Goal: Information Seeking & Learning: Learn about a topic

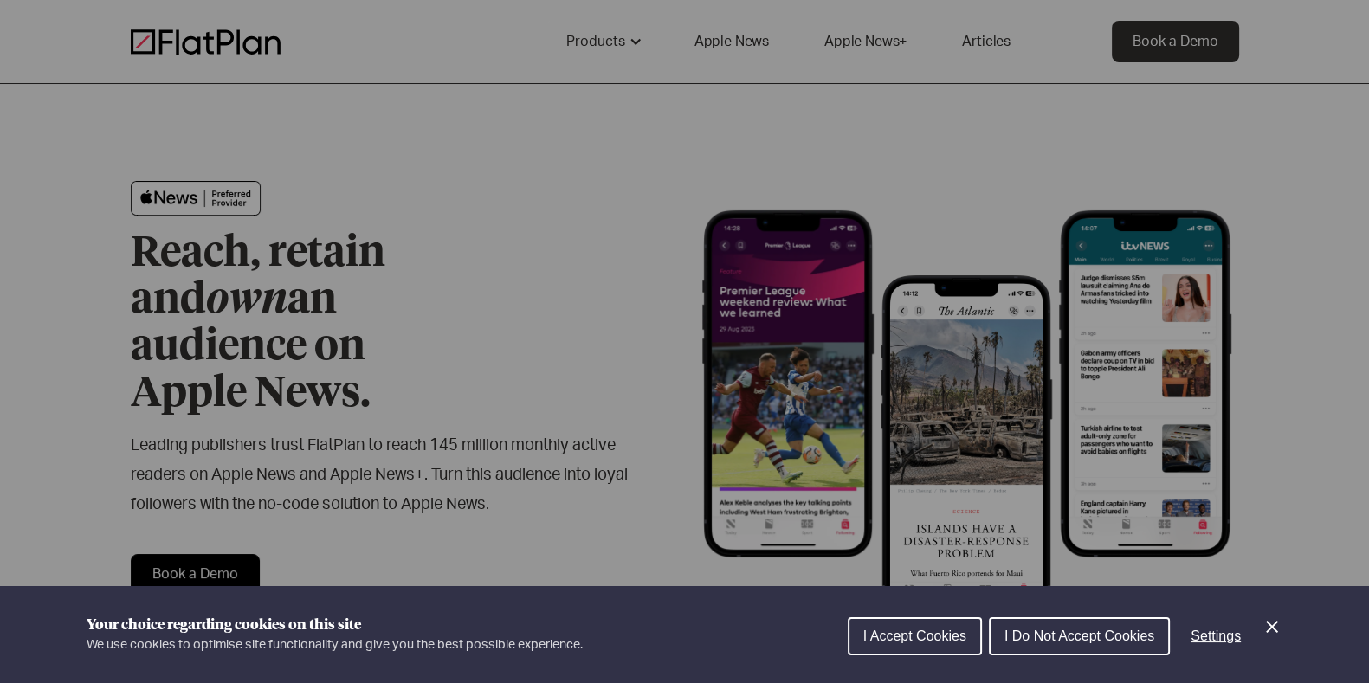
click at [1273, 633] on icon "Close Cookie Control" at bounding box center [1272, 627] width 21 height 21
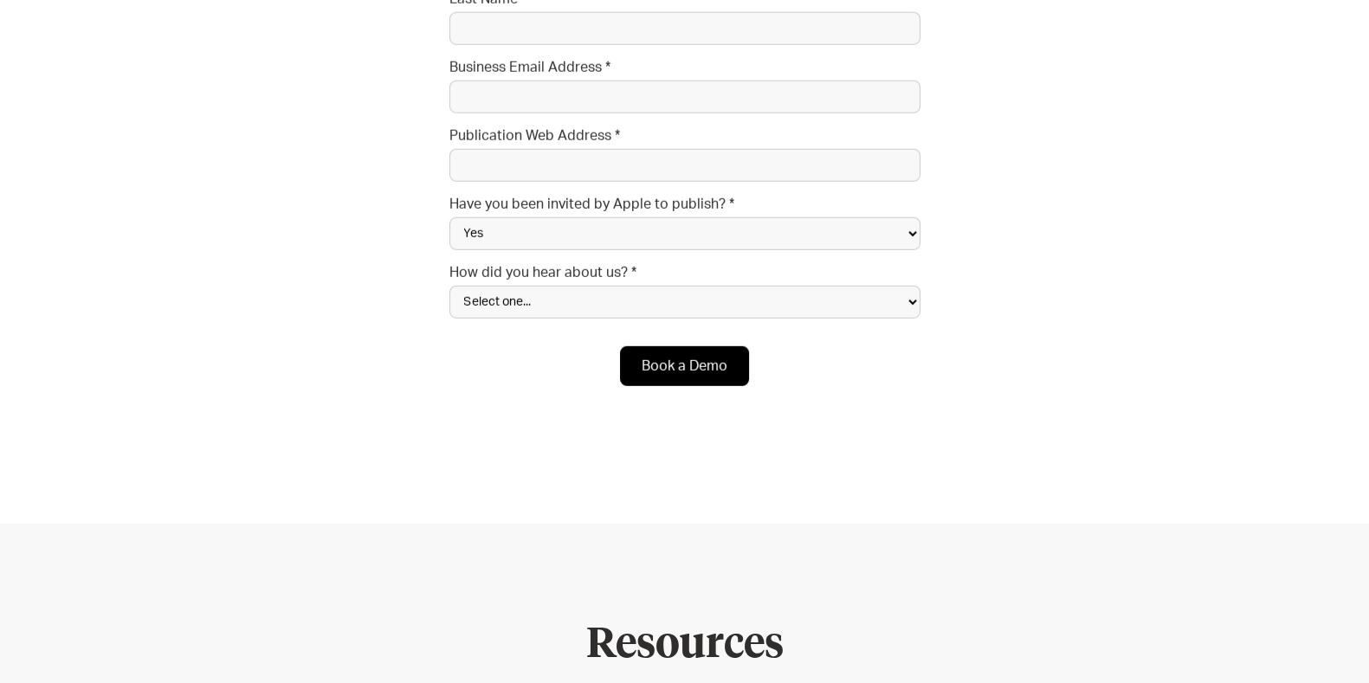
scroll to position [6574, 0]
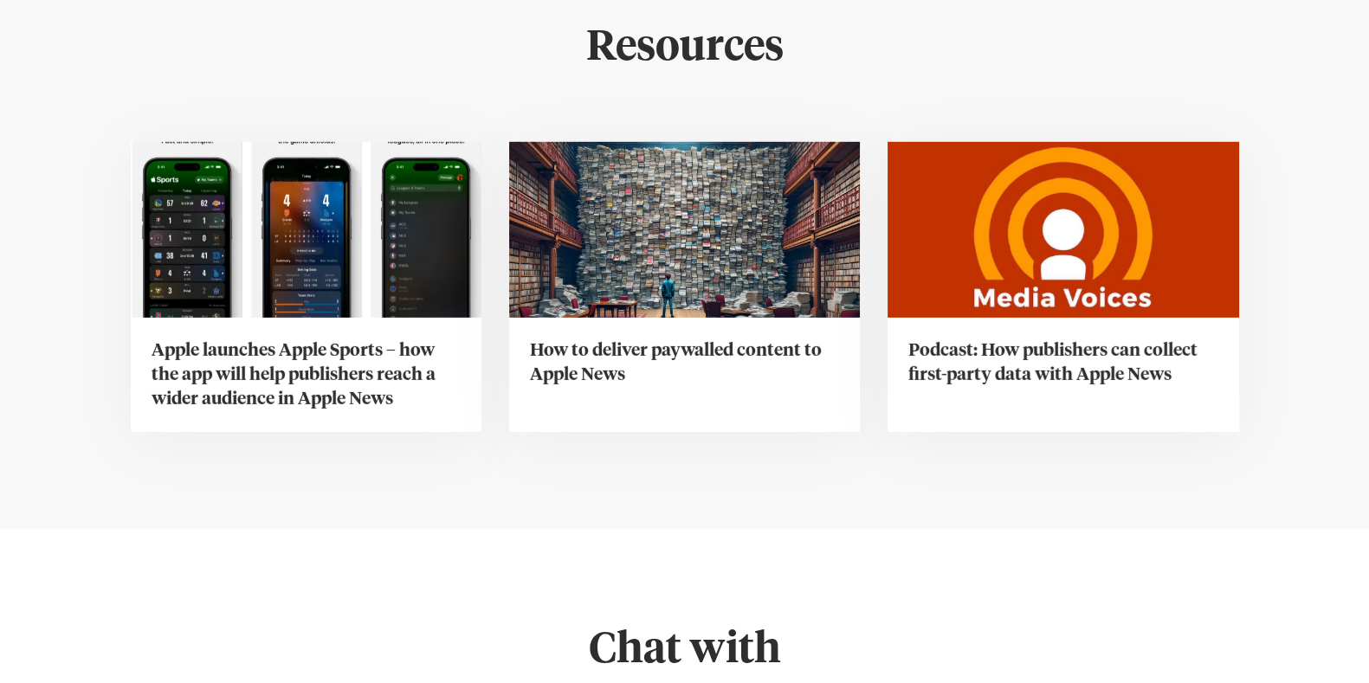
drag, startPoint x: 1369, startPoint y: 578, endPoint x: 1380, endPoint y: 600, distance: 25.2
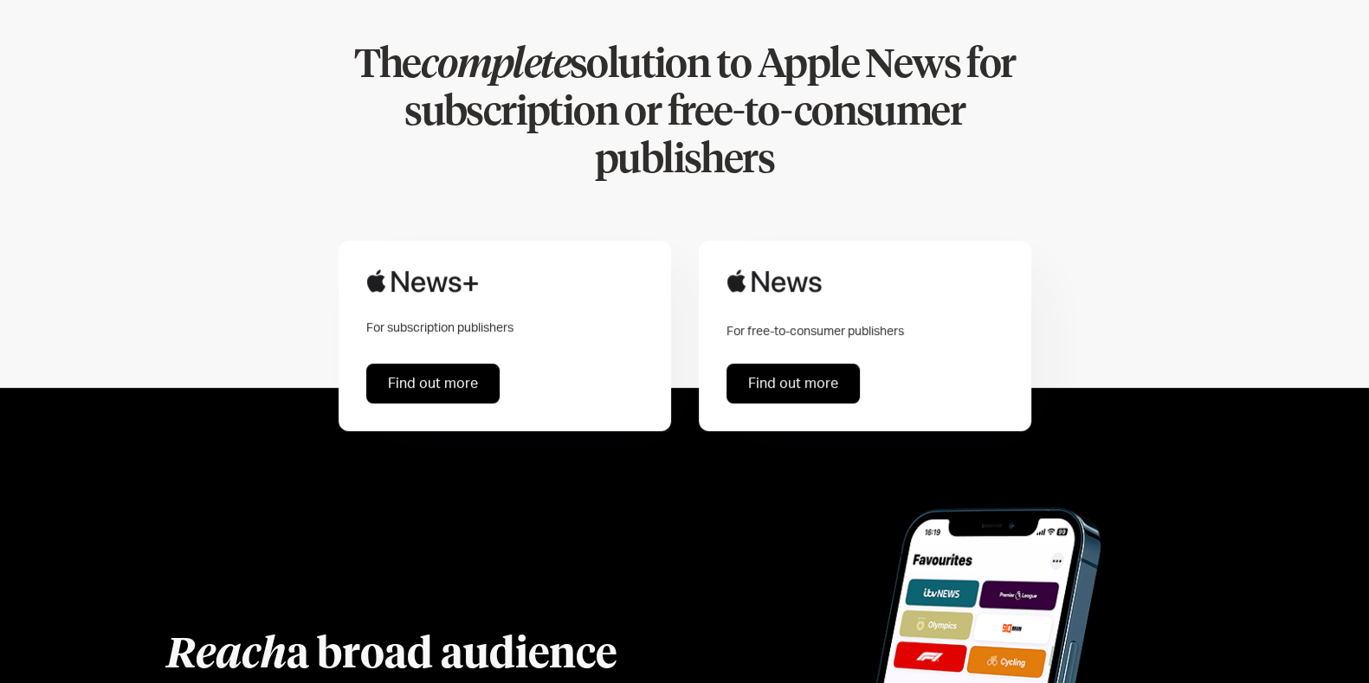
scroll to position [0, 0]
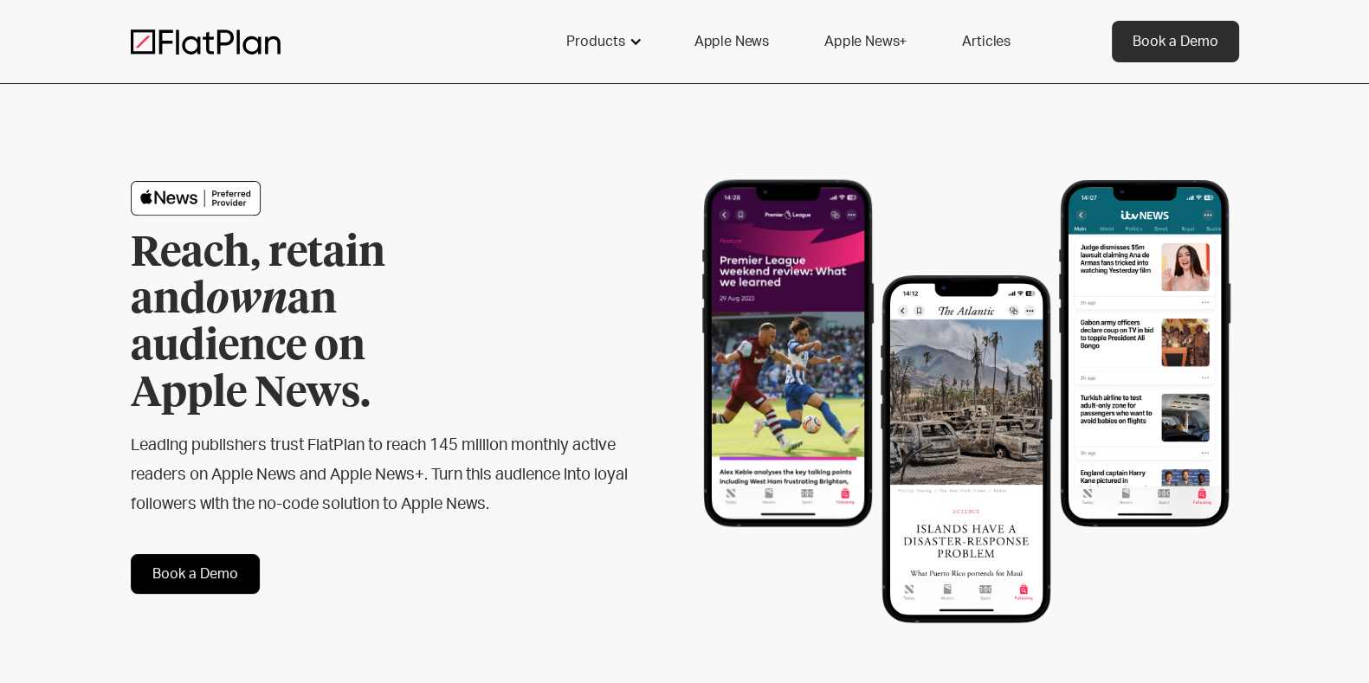
click at [615, 39] on div "Products" at bounding box center [595, 41] width 59 height 21
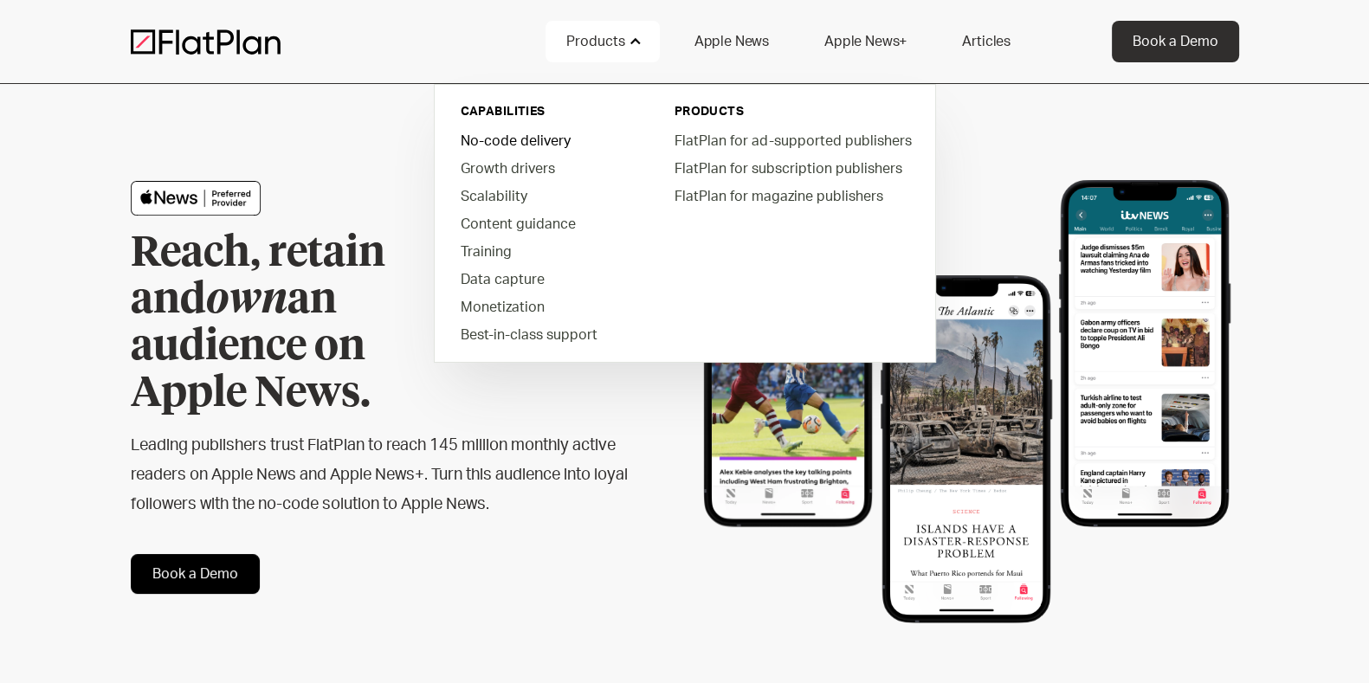
click at [541, 140] on link "No-code delivery" at bounding box center [545, 140] width 197 height 28
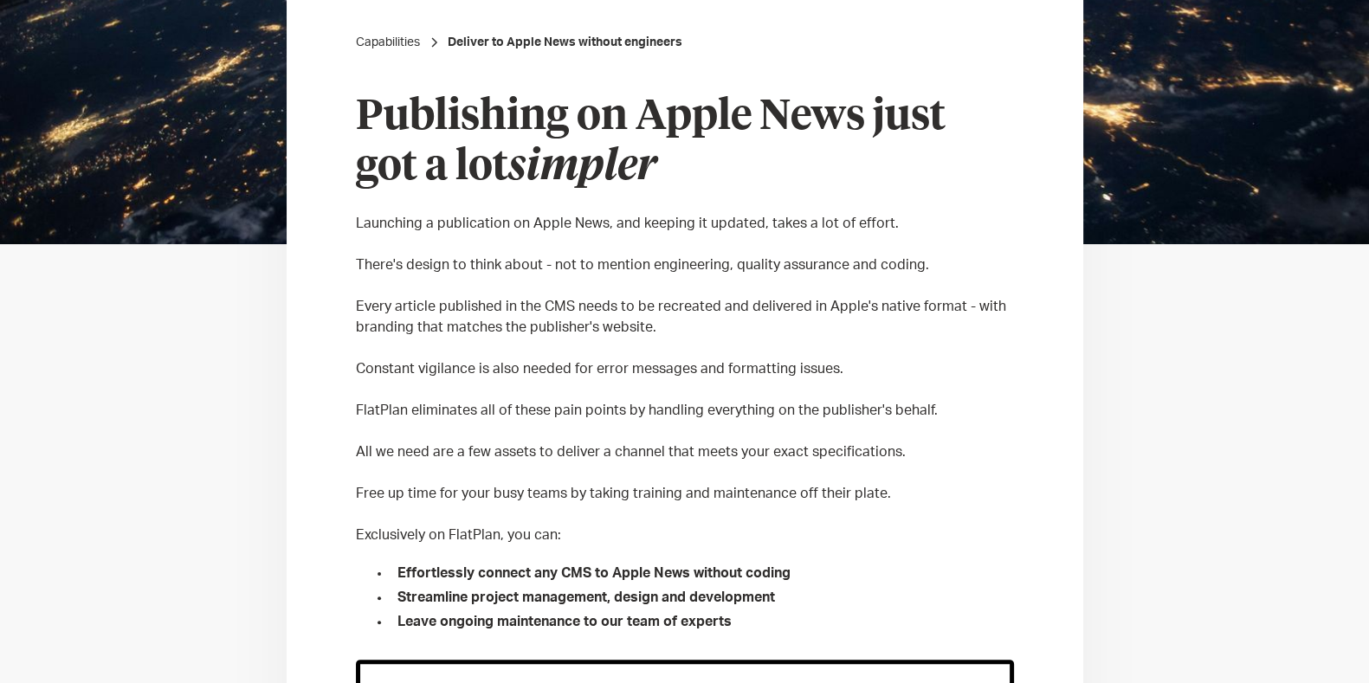
scroll to position [442, 0]
